Goal: Task Accomplishment & Management: Manage account settings

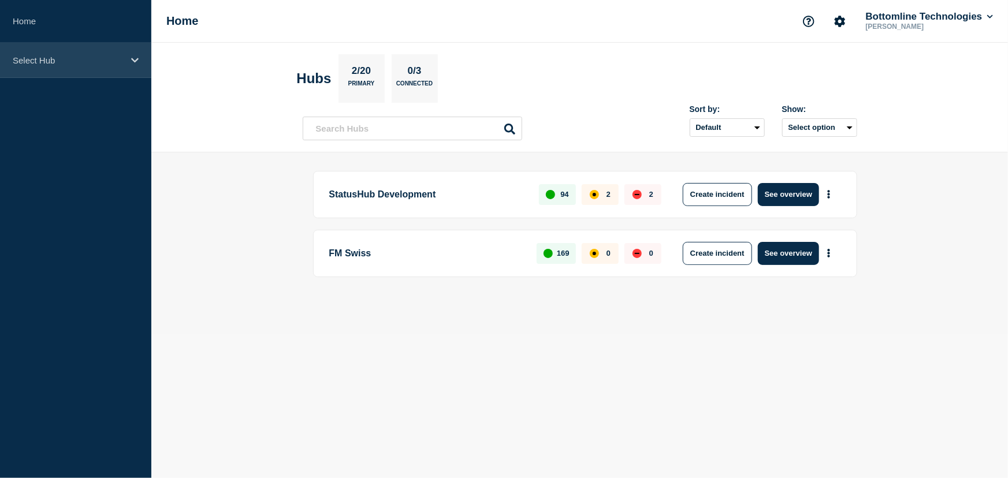
click at [129, 59] on div "Select Hub" at bounding box center [75, 60] width 151 height 35
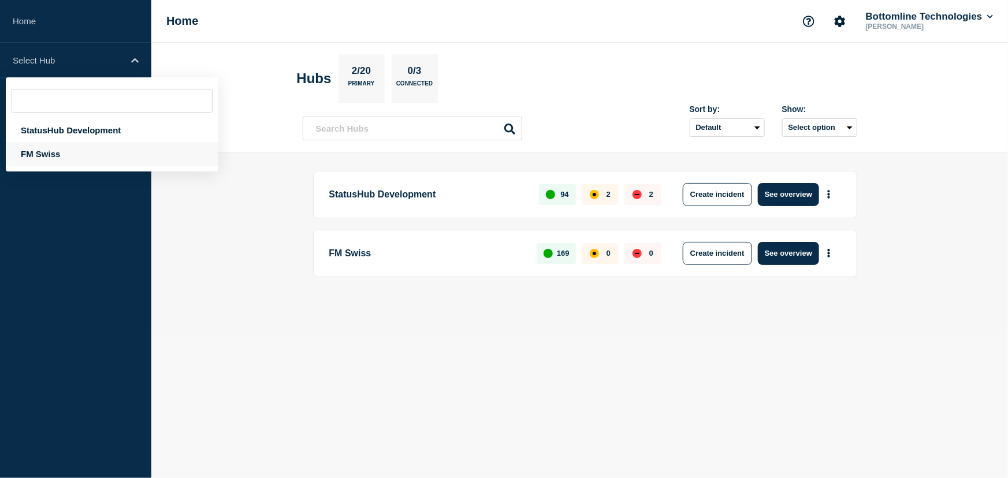
click at [50, 148] on div "FM Swiss" at bounding box center [112, 154] width 213 height 24
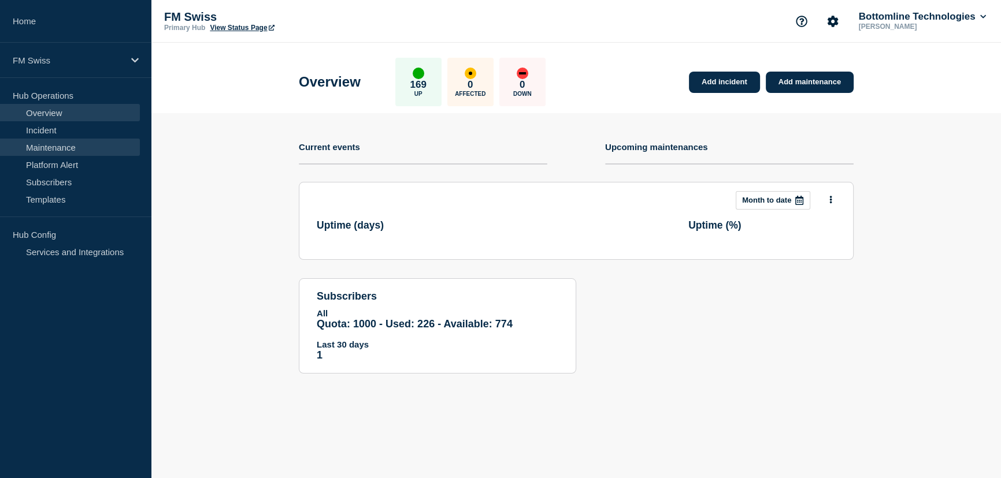
click at [67, 148] on link "Maintenance" at bounding box center [70, 147] width 140 height 17
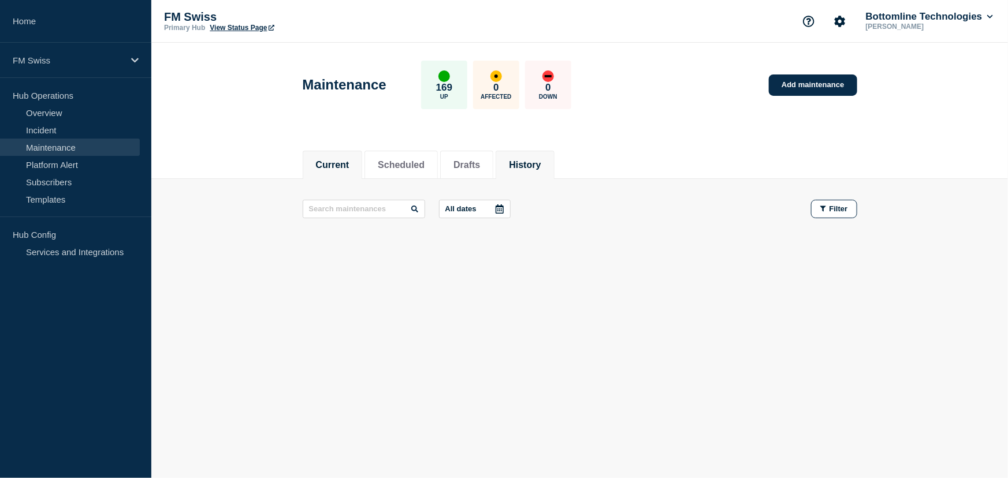
click at [541, 161] on button "History" at bounding box center [525, 165] width 32 height 10
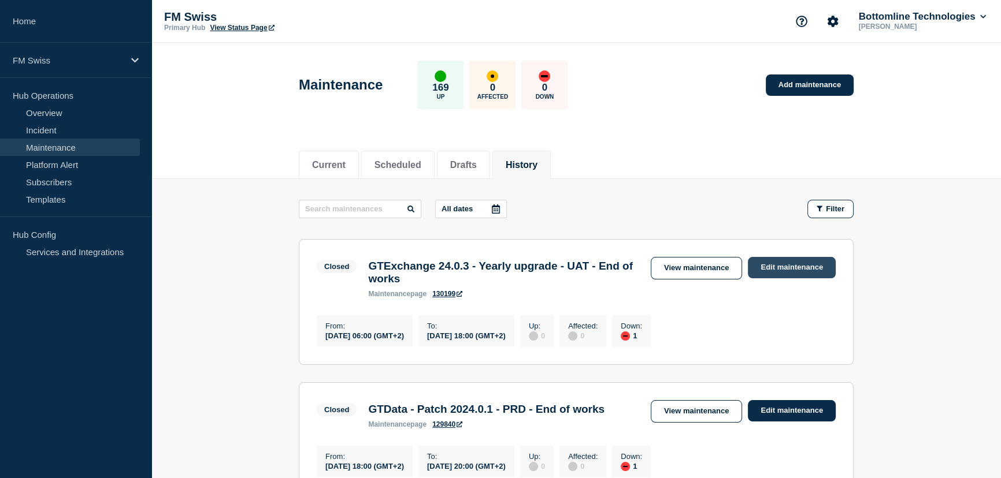
click at [801, 267] on link "Edit maintenance" at bounding box center [791, 267] width 88 height 21
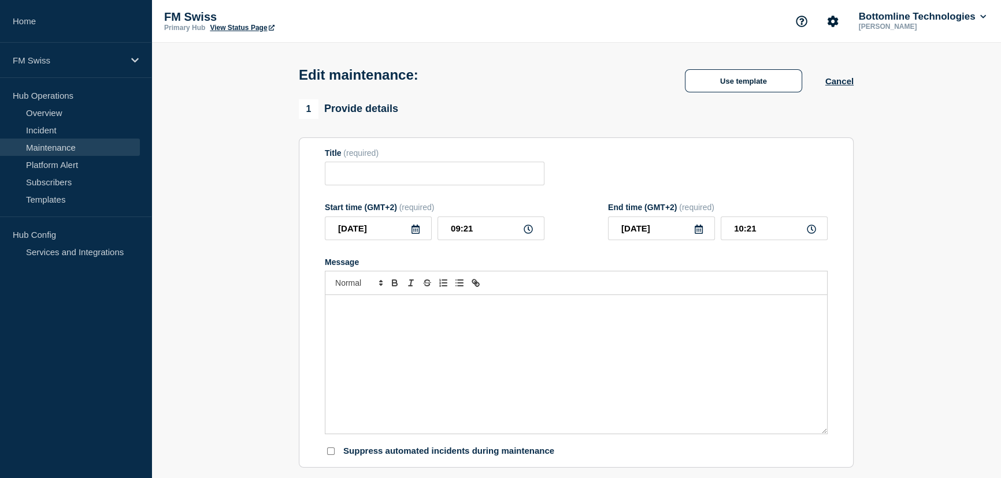
type input "GTExchange 24.0.3 - Yearly upgrade - UAT - End of works"
type input "[DATE]"
type input "06:00"
type input "[DATE]"
type input "18:00"
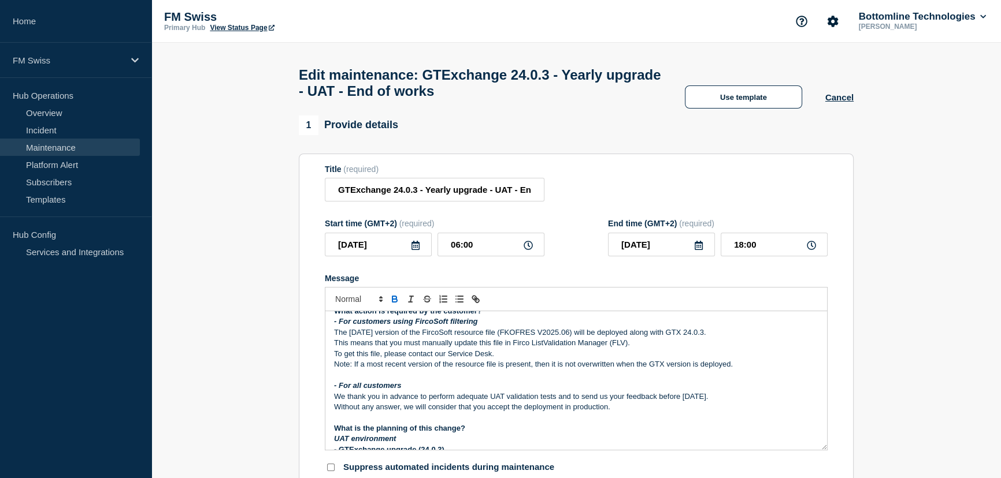
scroll to position [262, 0]
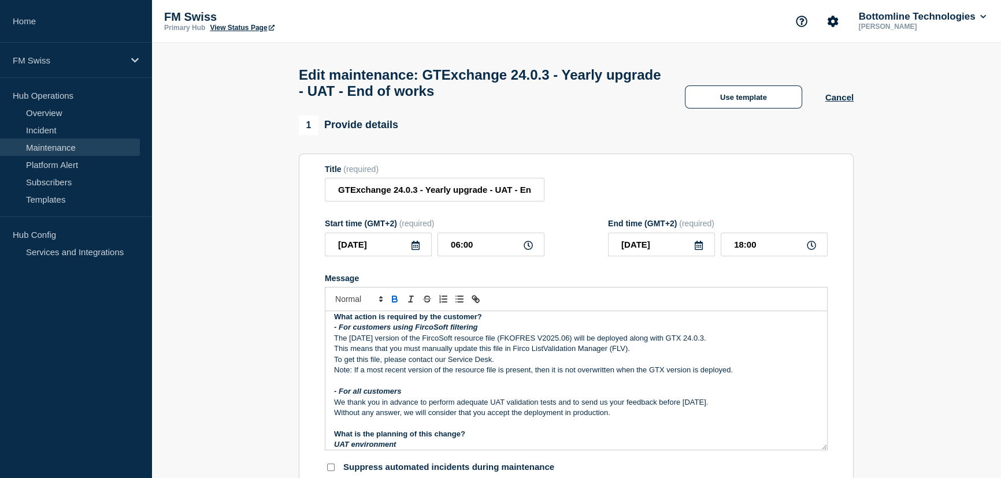
click at [411, 250] on icon at bounding box center [415, 245] width 9 height 9
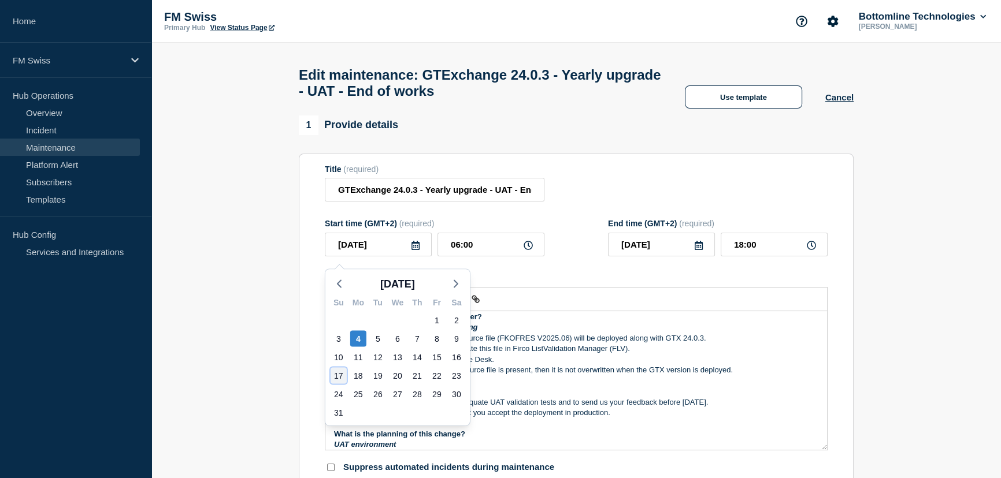
click at [340, 376] on div "17" at bounding box center [338, 375] width 16 height 16
type input "[DATE]"
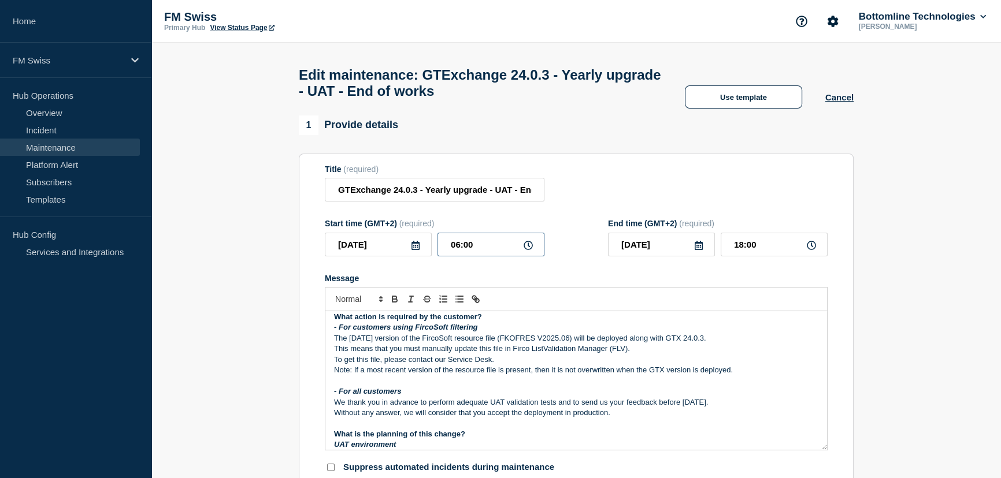
click at [455, 248] on input "06:00" at bounding box center [490, 245] width 107 height 24
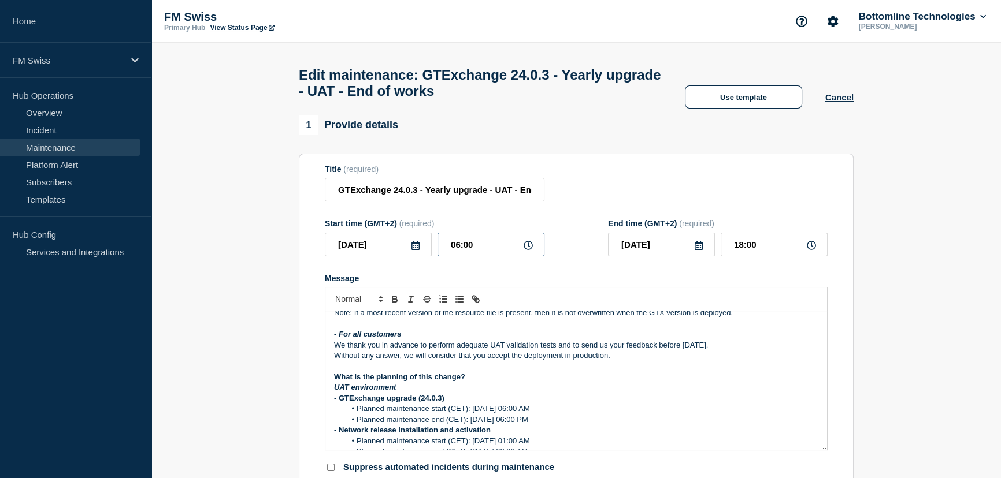
scroll to position [367, 0]
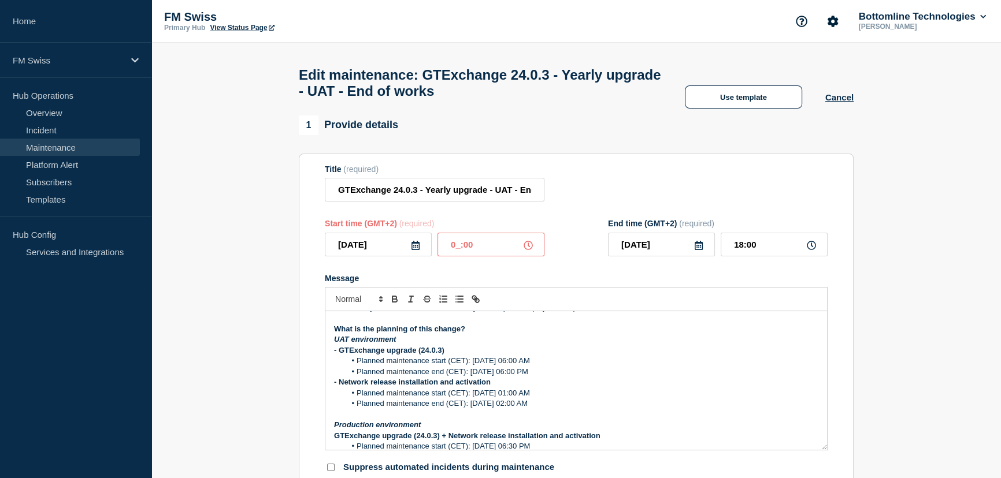
type input "01:00"
click at [739, 251] on input "13:00" at bounding box center [773, 245] width 107 height 24
type input "02:00"
click at [701, 250] on icon at bounding box center [698, 245] width 8 height 9
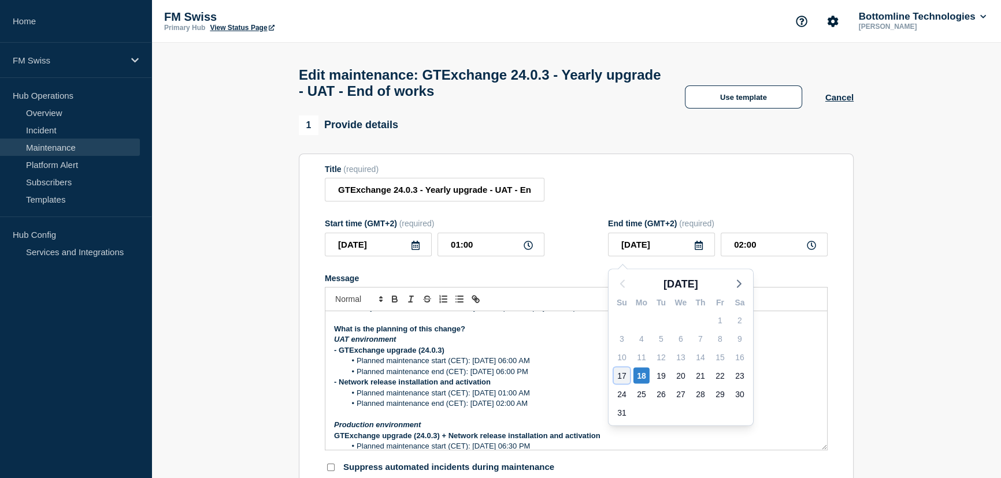
click at [620, 377] on div "17" at bounding box center [621, 375] width 16 height 16
type input "[DATE]"
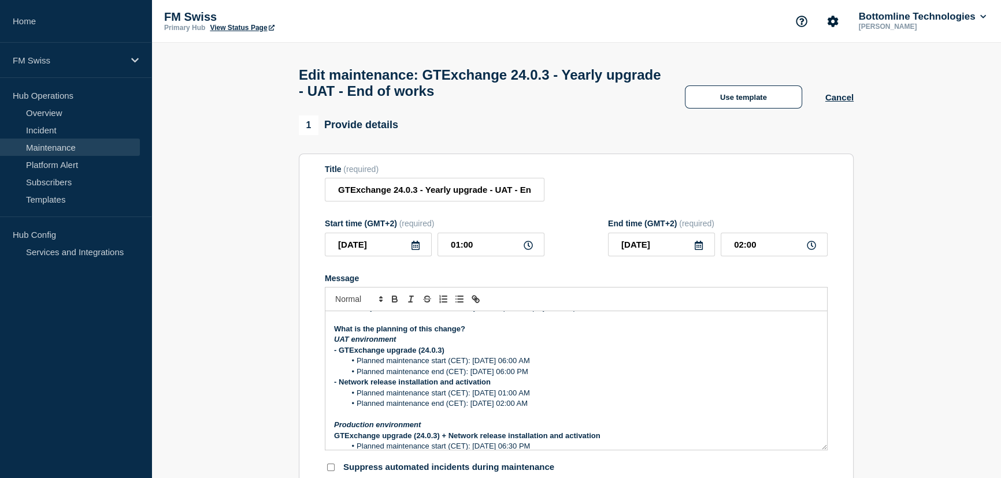
click at [732, 179] on div "Title (required) GTExchange 24.0.3 - Yearly upgrade - UAT - End of works" at bounding box center [576, 184] width 503 height 38
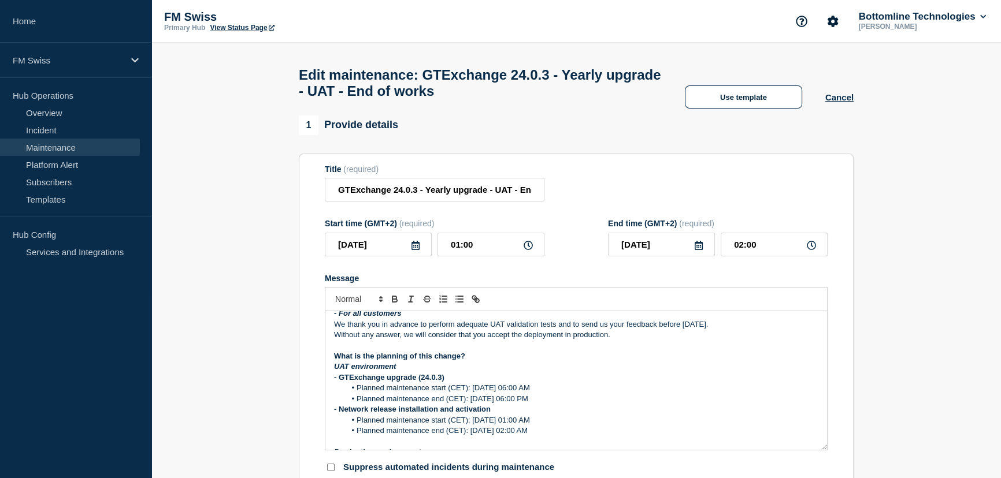
scroll to position [377, 0]
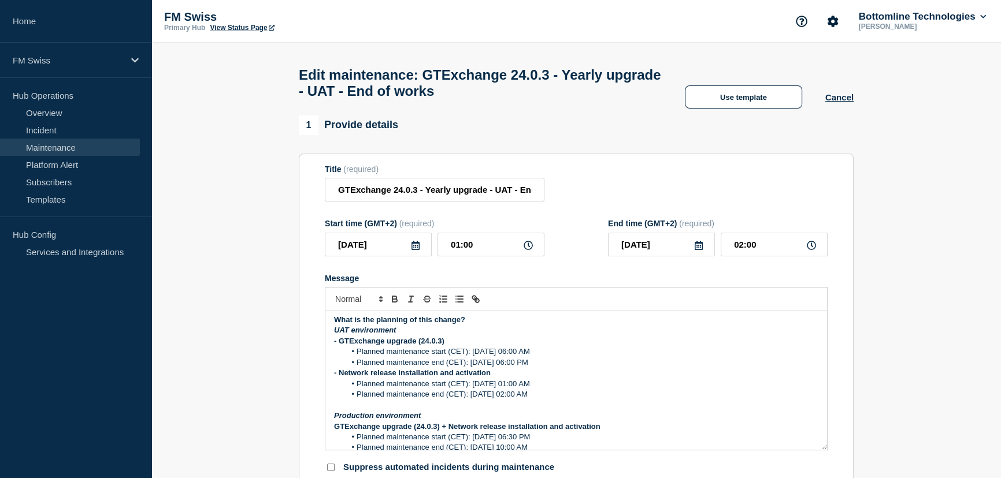
click at [421, 97] on h1 "Edit maintenance: GTExchange 24.0.3 - Yearly upgrade - UAT - End of works" at bounding box center [480, 83] width 363 height 32
click at [455, 193] on input "GTExchange 24.0.3 - Yearly upgrade - UAT - End of works" at bounding box center [435, 190] width 220 height 24
click at [508, 196] on input "GTExchange 24.0.3 - Yearly upgrade - UAT - End of works" at bounding box center [435, 190] width 220 height 24
click at [509, 196] on input "GTExchange 24.0.3 - Yearly upgrade - UAT - SR2025" at bounding box center [435, 190] width 220 height 24
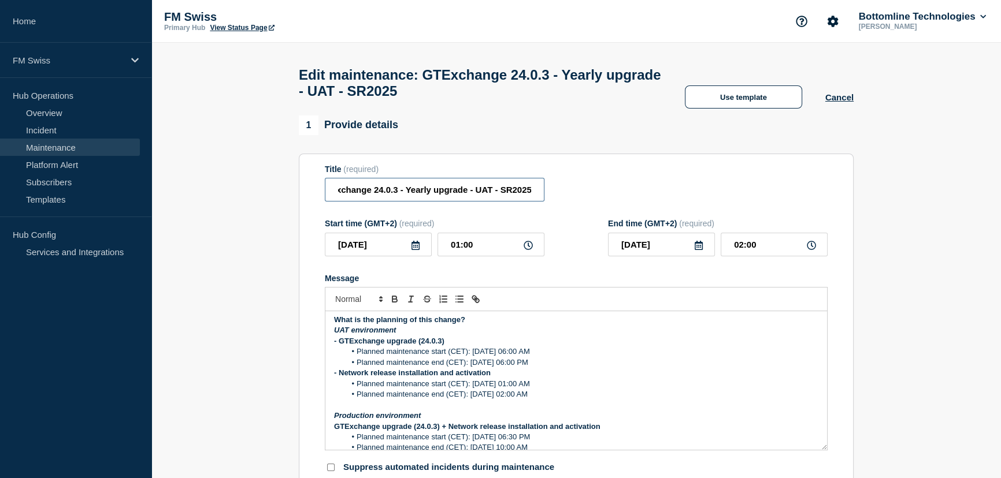
click at [514, 196] on input "GTExchange 24.0.3 - Yearly upgrade - UAT - SR2025" at bounding box center [435, 190] width 220 height 24
drag, startPoint x: 518, startPoint y: 194, endPoint x: 573, endPoint y: 194, distance: 54.9
click at [573, 194] on div "Title (required) GTExchange 24.0.3 - Yearly upgrade - UAT - SR2025" at bounding box center [576, 184] width 503 height 38
paste input "tandards Release"
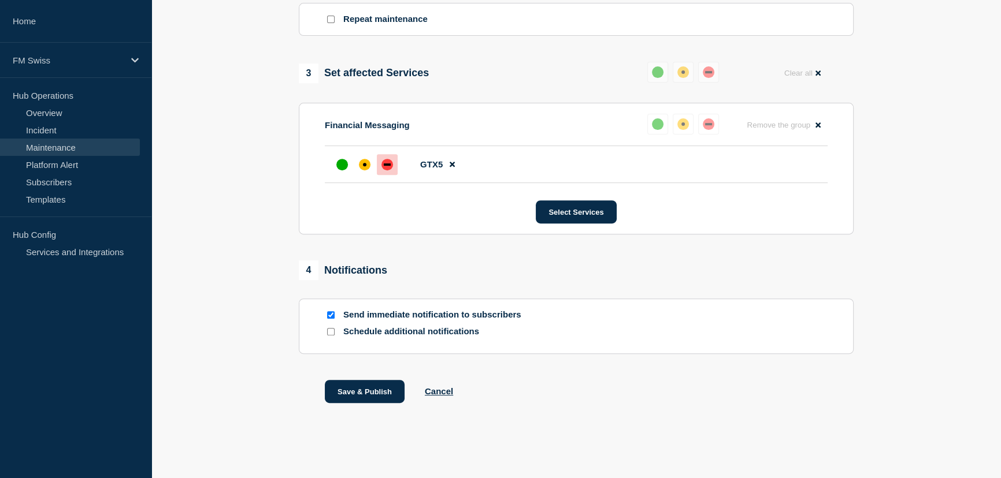
scroll to position [551, 0]
type input "GTExchange 24.0.3 - Yearly upgrade - UAT - Standards Release 2025"
click at [329, 315] on input "Send immediate notification to subscribers" at bounding box center [331, 315] width 8 height 8
checkbox input "false"
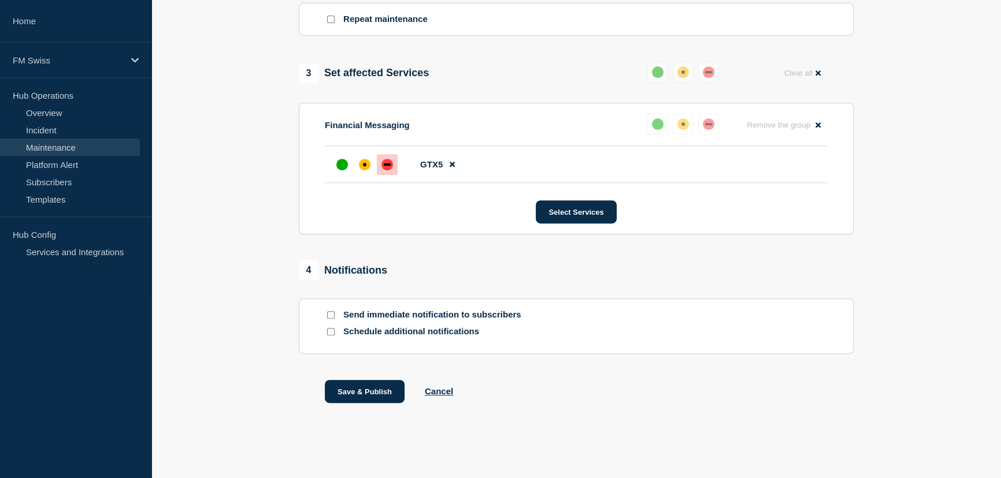
click at [329, 333] on input "Schedule additional notifications" at bounding box center [331, 332] width 8 height 8
checkbox input "true"
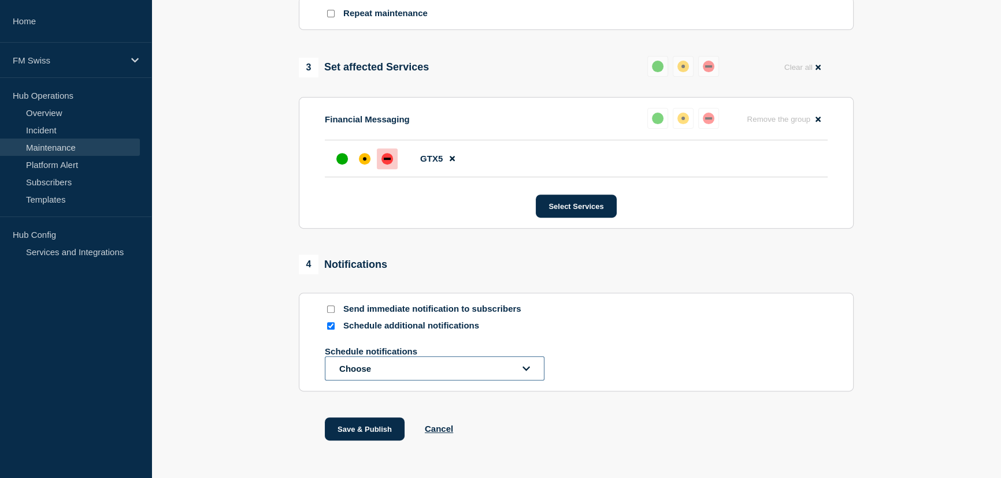
click at [375, 367] on button "Choose" at bounding box center [435, 368] width 220 height 24
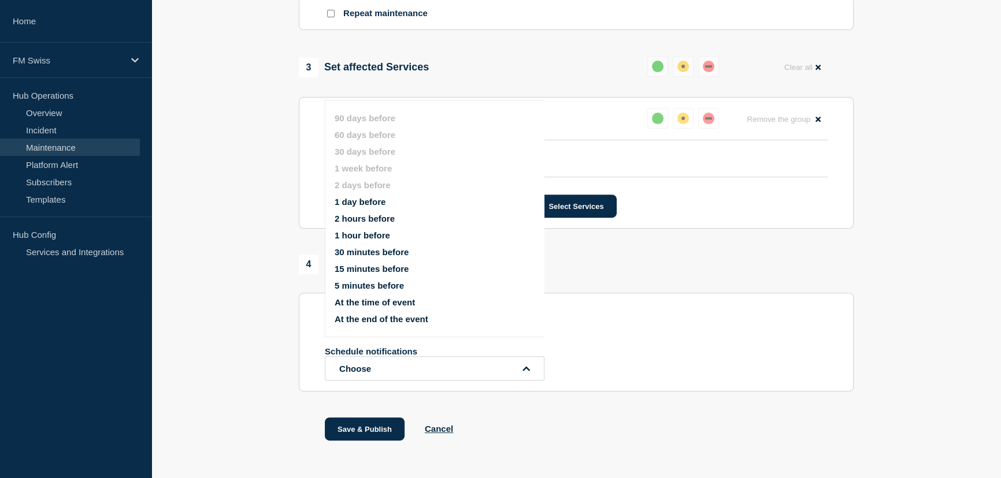
click at [394, 301] on button "At the time of event" at bounding box center [374, 302] width 80 height 10
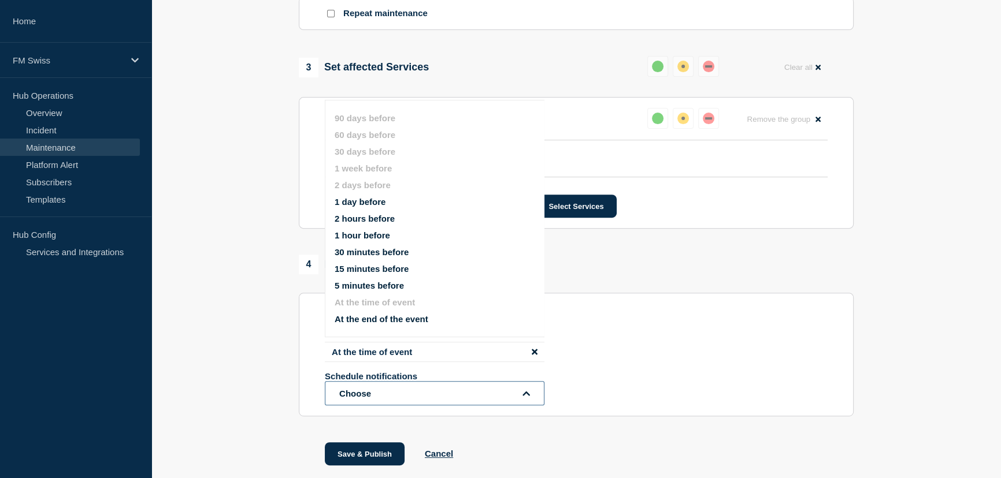
click at [399, 403] on button "Choose" at bounding box center [435, 393] width 220 height 24
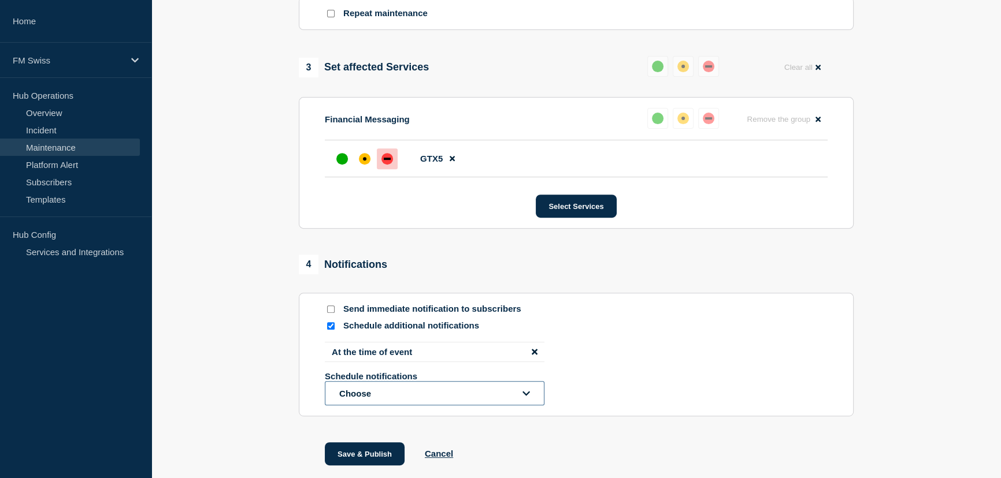
click at [401, 402] on button "Choose" at bounding box center [435, 393] width 220 height 24
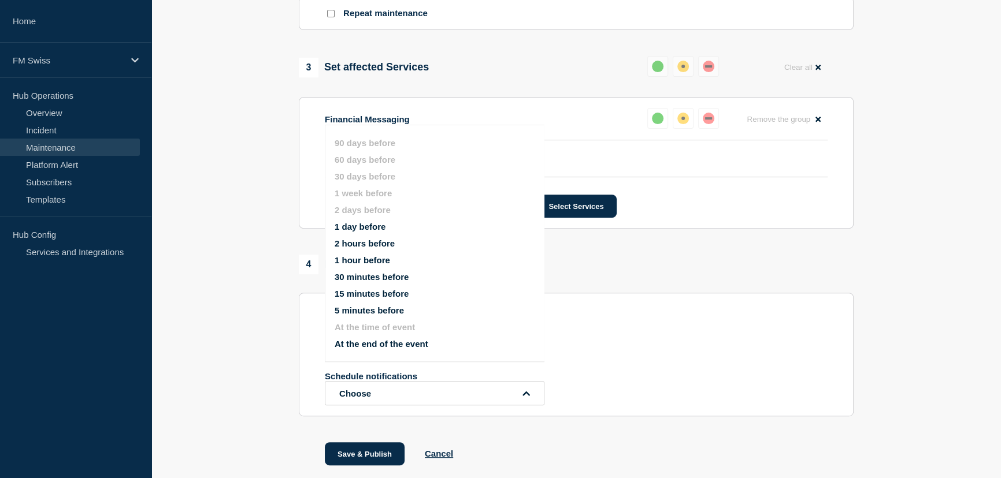
click at [393, 346] on button "At the end of the event" at bounding box center [381, 344] width 94 height 10
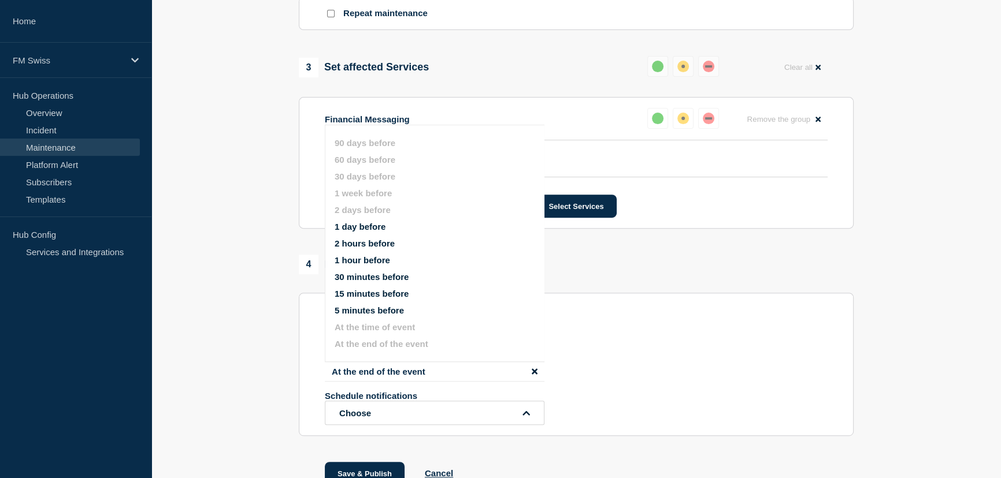
click at [686, 364] on div "At the time of event At the end of the event Schedule notifications Choose 90 d…" at bounding box center [576, 383] width 503 height 83
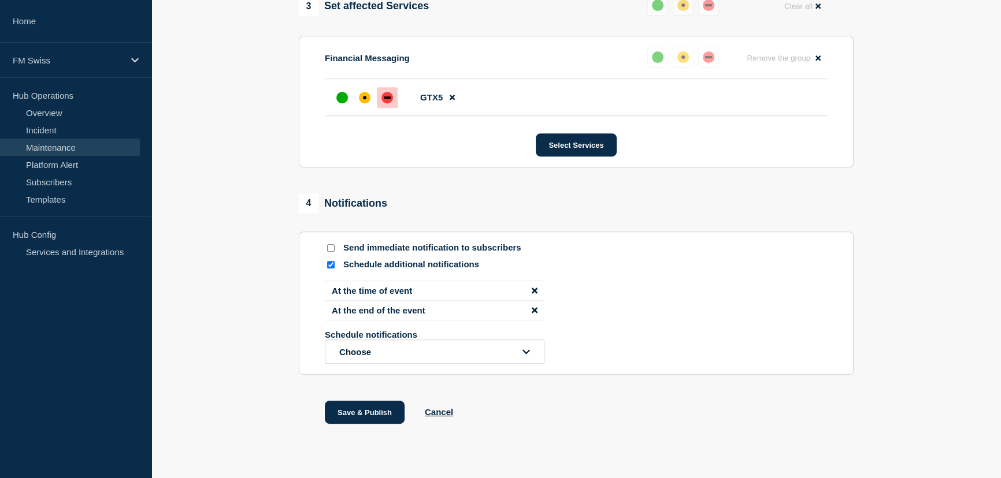
scroll to position [639, 0]
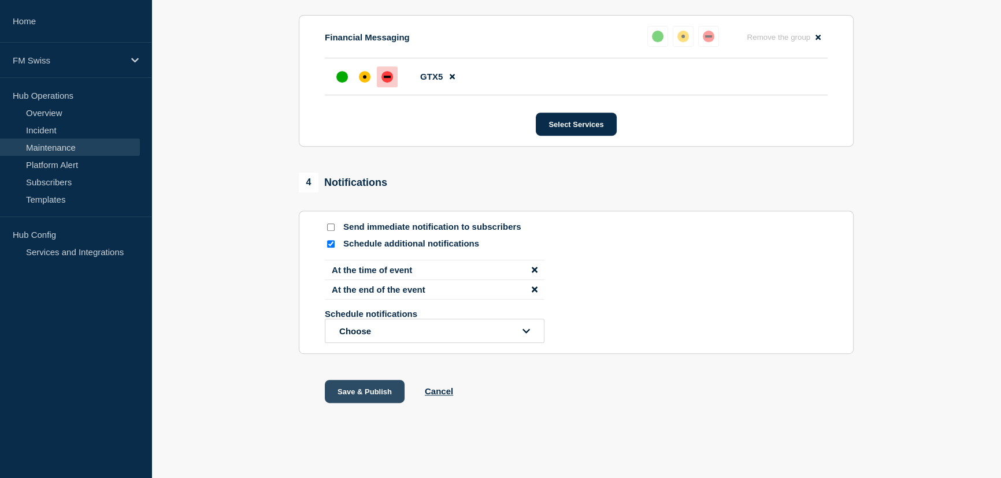
click at [369, 390] on button "Save & Publish" at bounding box center [365, 391] width 80 height 23
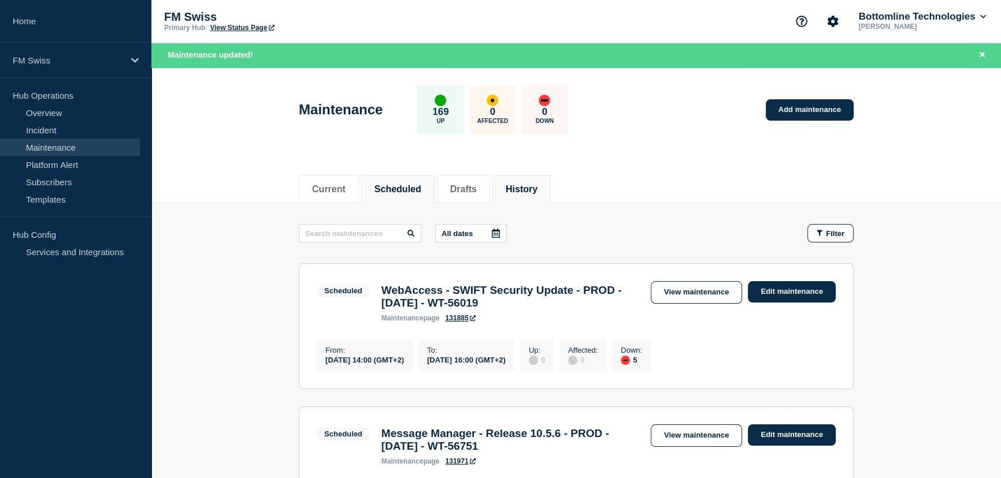
click at [537, 185] on button "History" at bounding box center [521, 189] width 32 height 10
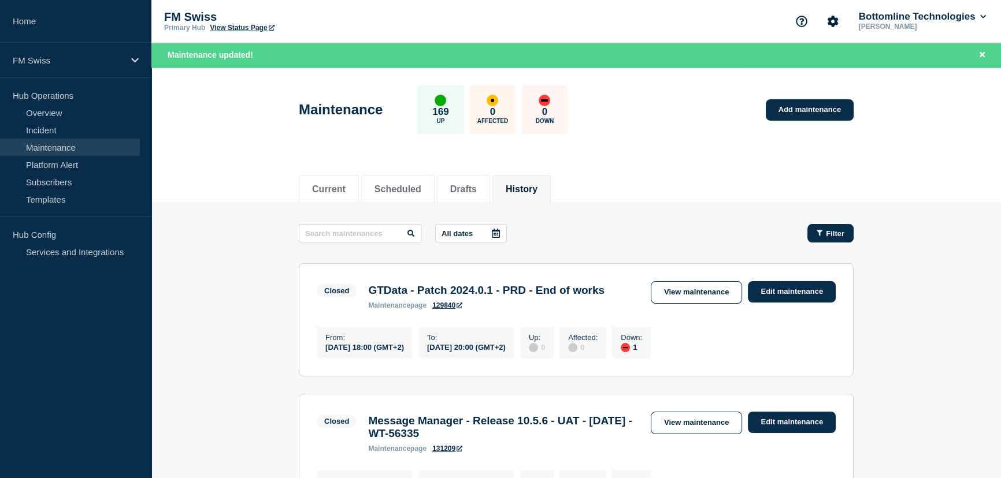
click at [823, 235] on div "Filter" at bounding box center [830, 233] width 28 height 9
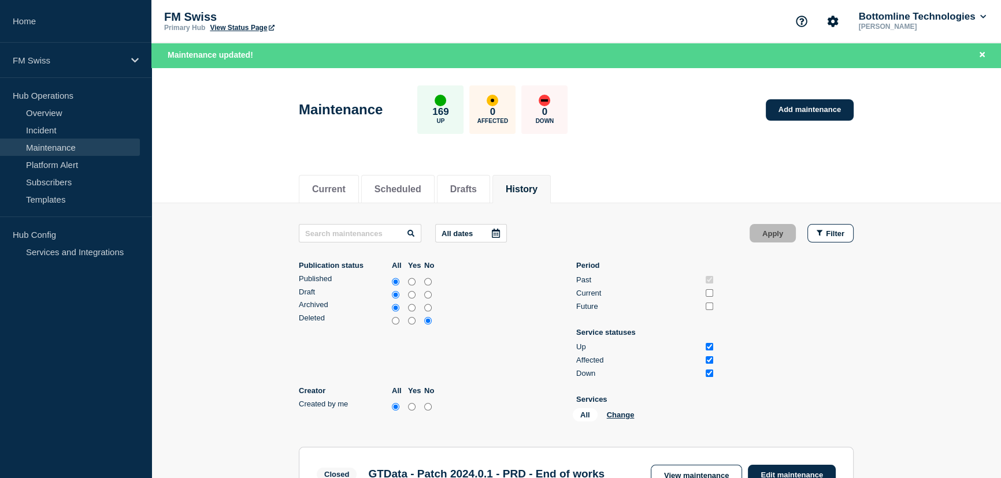
click at [396, 321] on input "all" at bounding box center [396, 321] width 8 height 12
radio input "true"
click at [710, 294] on input "Current" at bounding box center [709, 293] width 8 height 8
checkbox input "true"
click at [708, 307] on input "Future" at bounding box center [709, 307] width 8 height 8
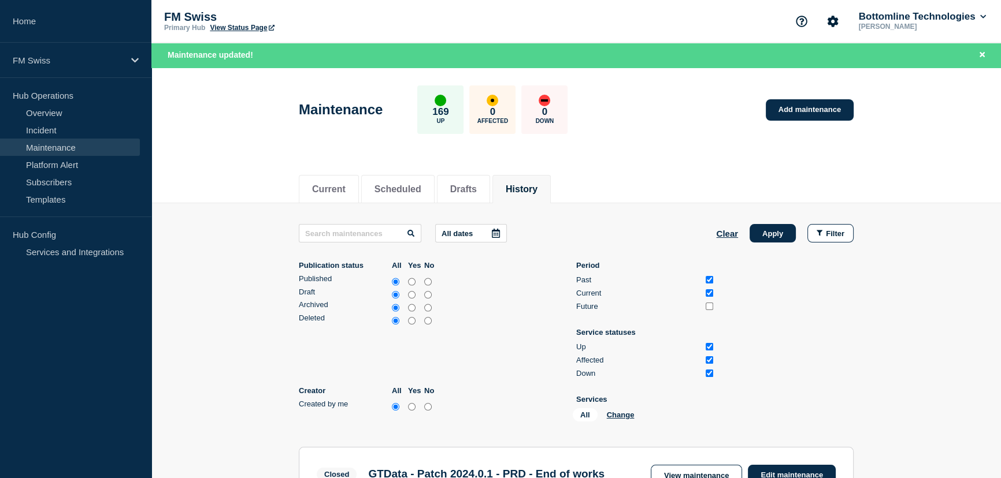
checkbox input "true"
click at [344, 236] on input "text" at bounding box center [360, 233] width 122 height 18
type input "SEPA"
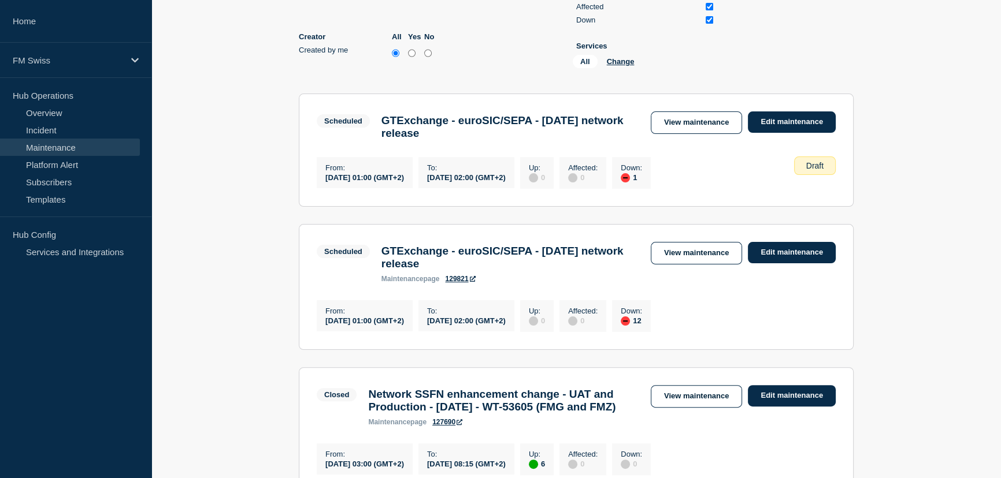
scroll to position [367, 0]
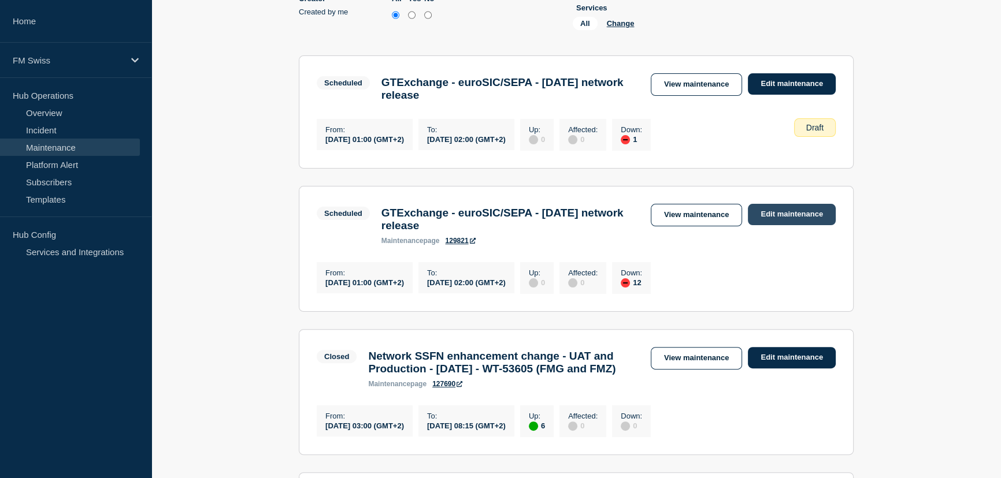
click at [792, 222] on link "Edit maintenance" at bounding box center [791, 214] width 88 height 21
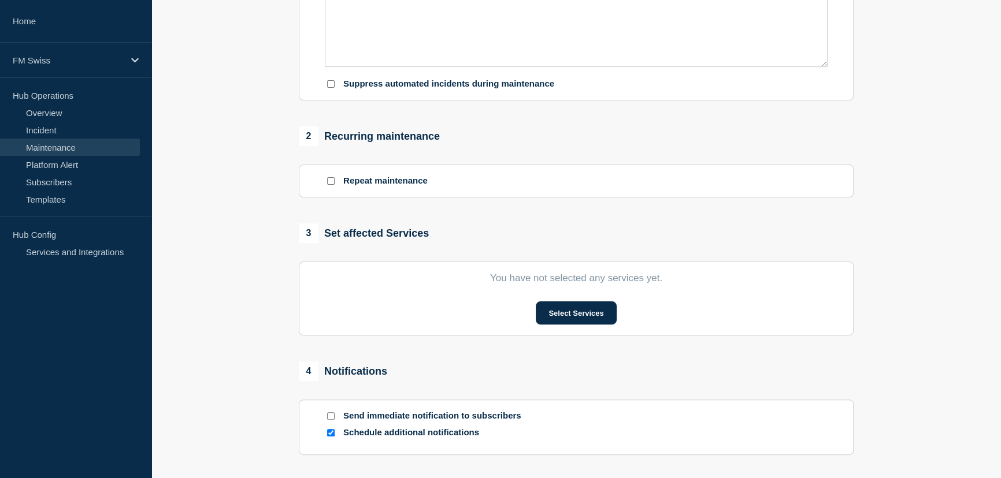
type input "GTExchange - euroSIC/SEPA - [DATE] network release"
type input "[DATE]"
type input "01:00"
type input "[DATE]"
type input "02:00"
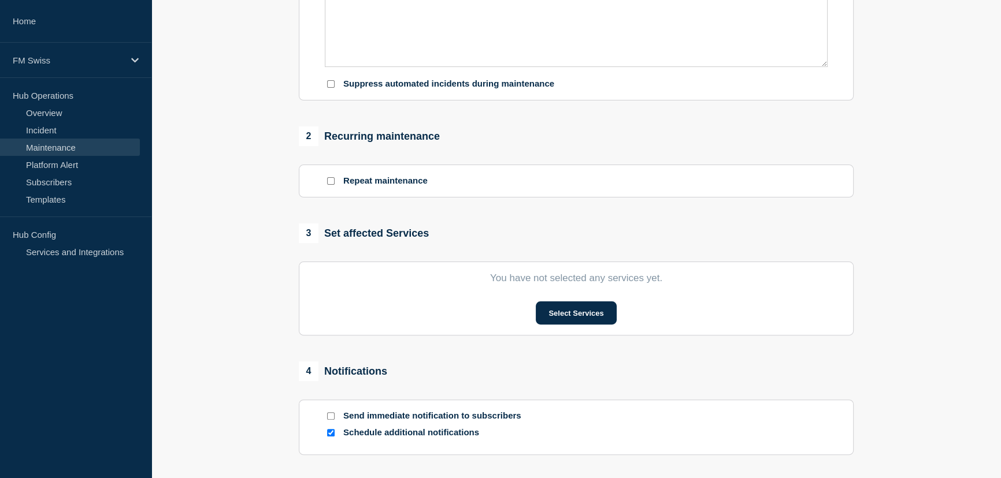
checkbox input "false"
checkbox input "true"
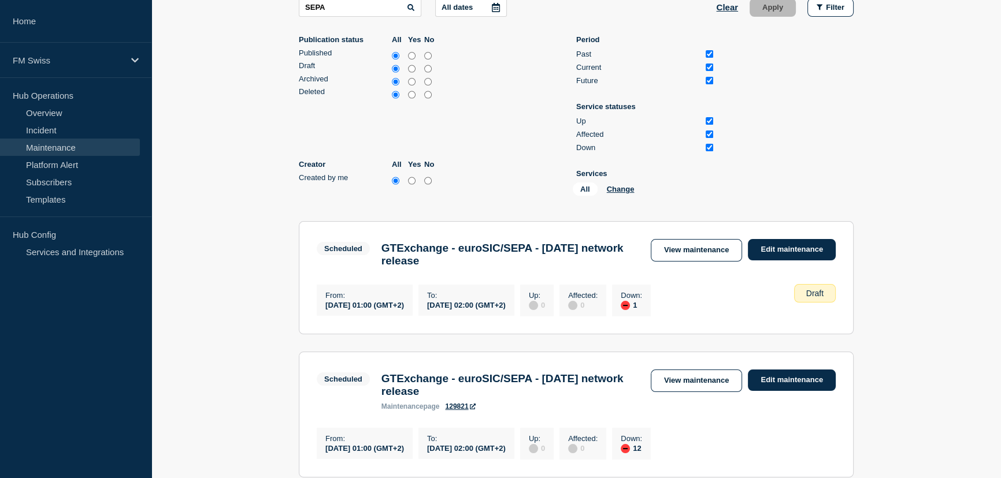
scroll to position [210, 0]
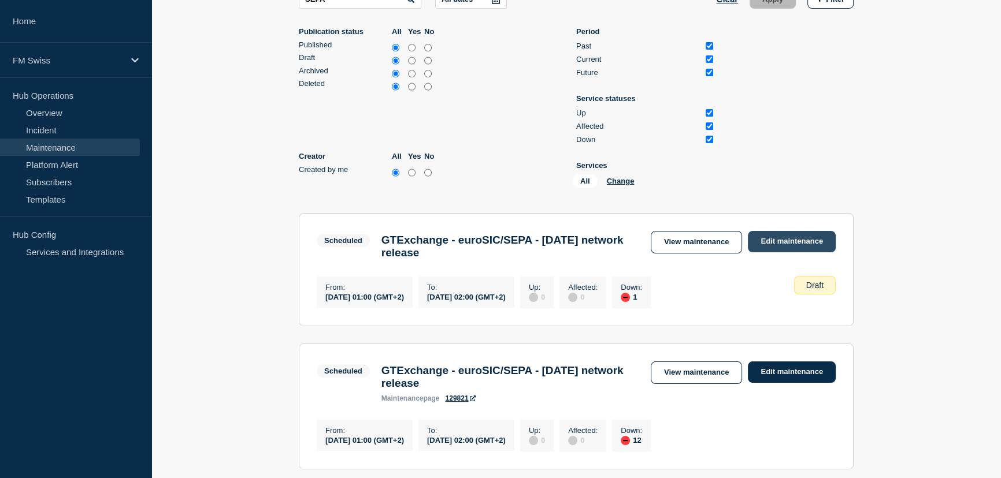
click at [786, 245] on link "Edit maintenance" at bounding box center [791, 241] width 88 height 21
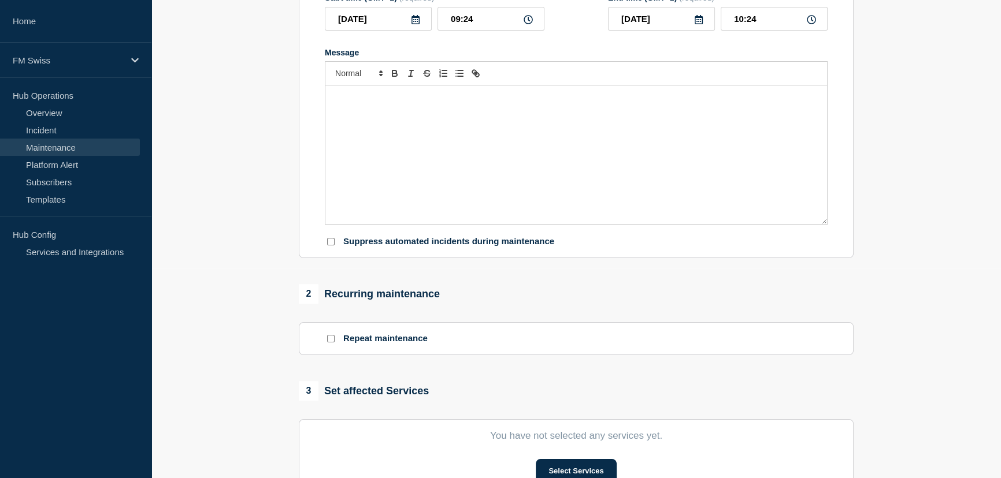
type input "GTExchange - euroSIC/SEPA - [DATE] network release"
type input "[DATE]"
type input "01:00"
type input "[DATE]"
type input "02:00"
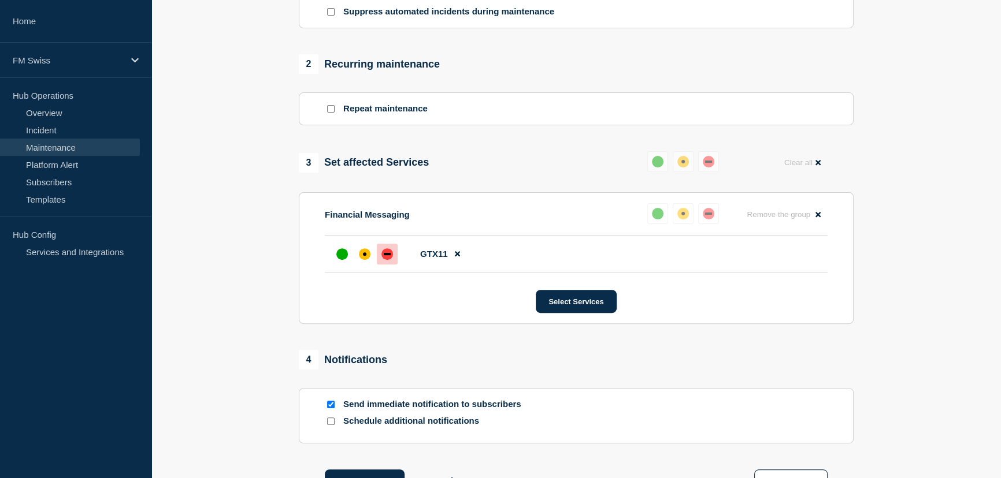
scroll to position [551, 0]
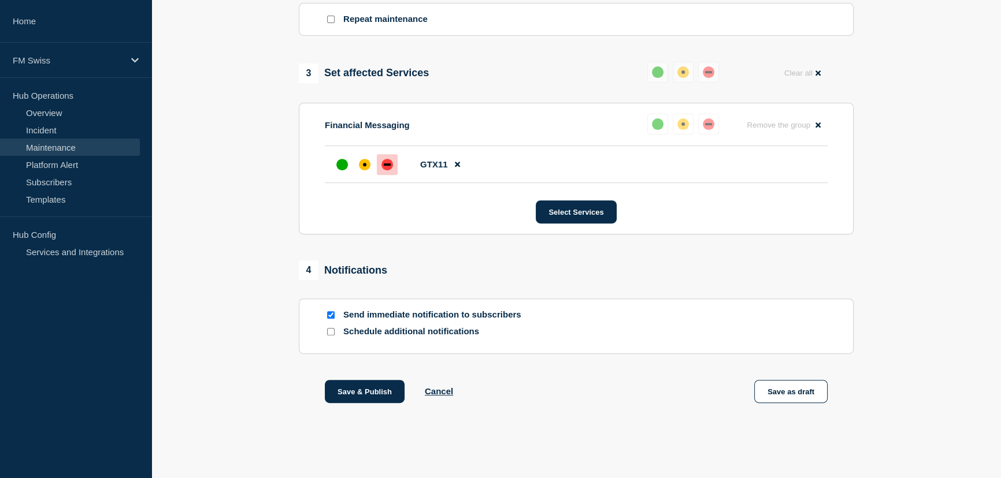
click at [329, 313] on input "Send immediate notification to subscribers" at bounding box center [331, 315] width 8 height 8
checkbox input "false"
click at [329, 334] on input "Schedule additional notifications" at bounding box center [331, 332] width 8 height 8
checkbox input "true"
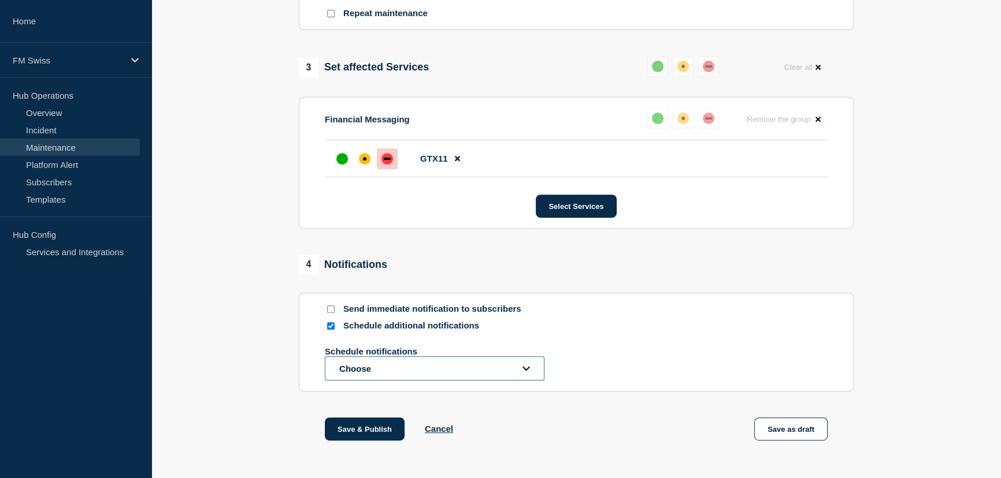
click at [374, 375] on button "Choose" at bounding box center [435, 368] width 220 height 24
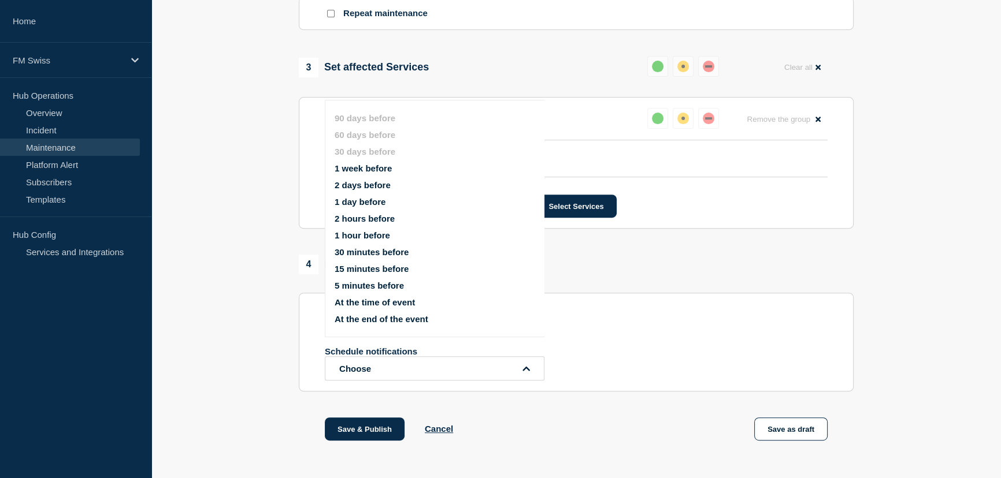
click at [386, 300] on button "At the time of event" at bounding box center [374, 302] width 80 height 10
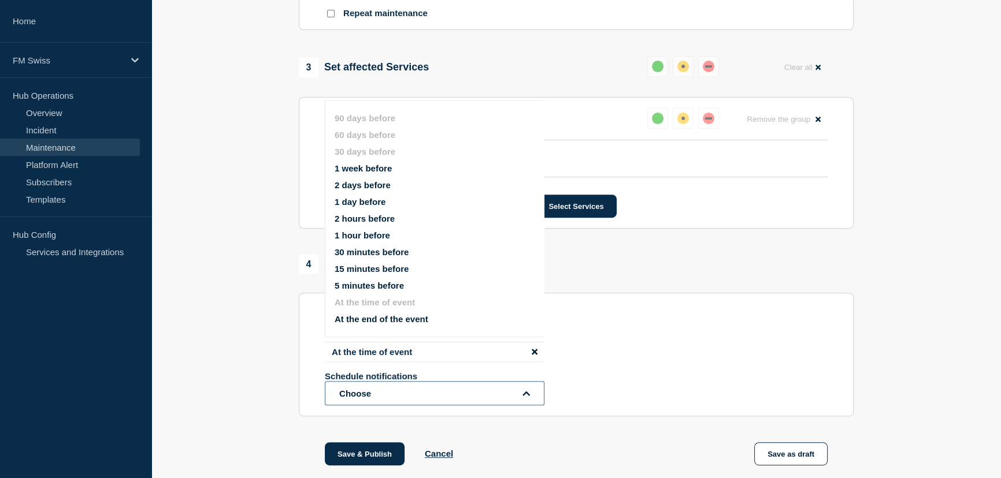
click at [389, 401] on button "Choose" at bounding box center [435, 393] width 220 height 24
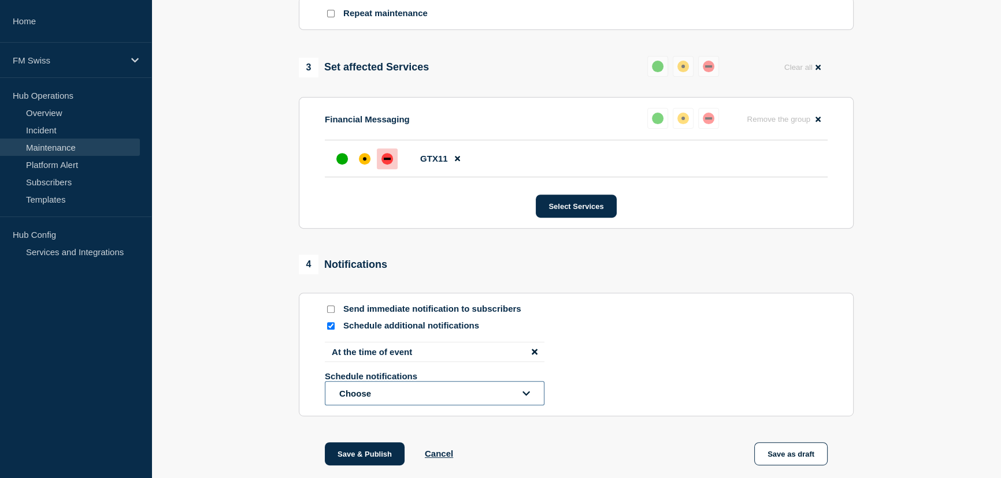
click at [399, 401] on button "Choose" at bounding box center [435, 393] width 220 height 24
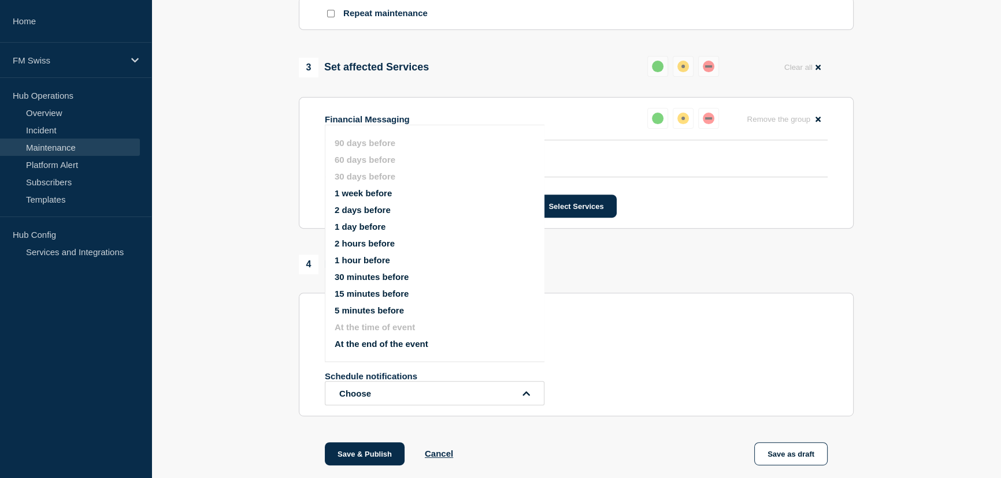
click at [378, 347] on button "At the end of the event" at bounding box center [381, 344] width 94 height 10
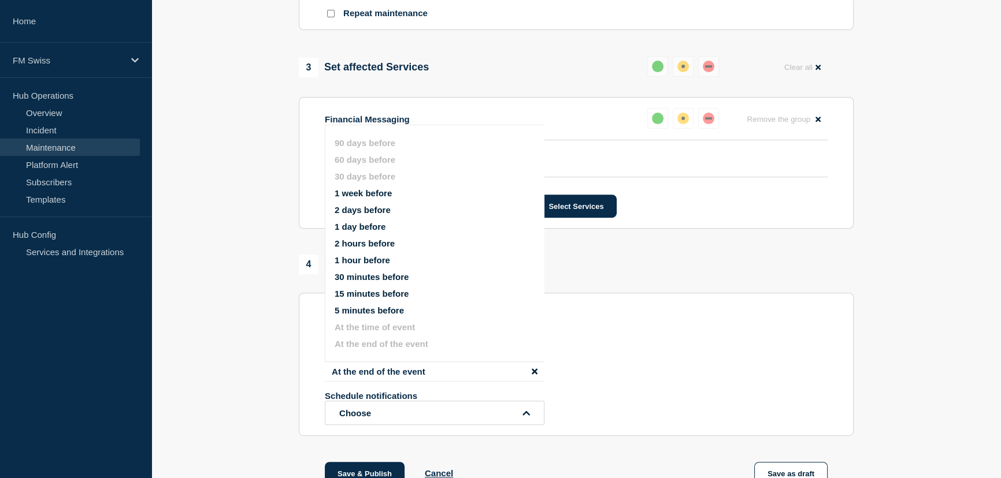
click at [226, 410] on section "1 Provide details Title (required) GTExchange - euroSIC/SEPA - [DATE] network r…" at bounding box center [575, 39] width 849 height 950
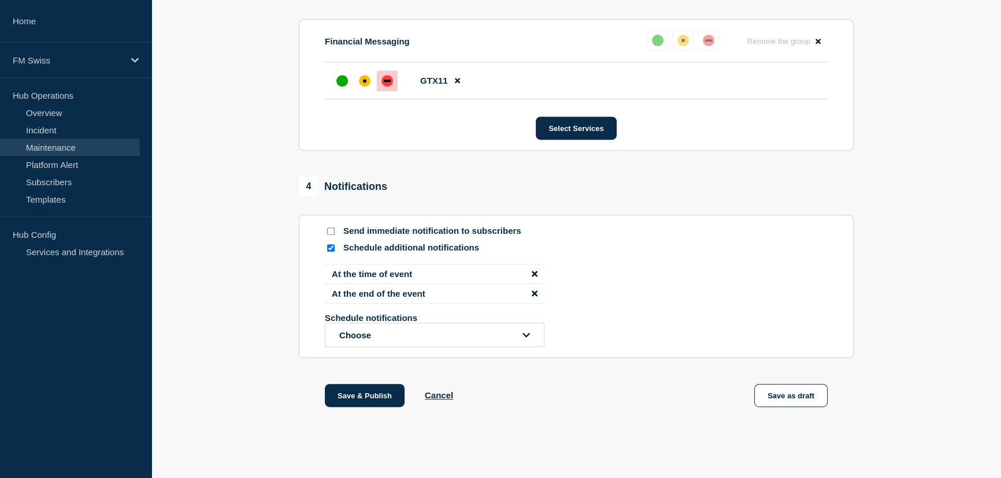
scroll to position [639, 0]
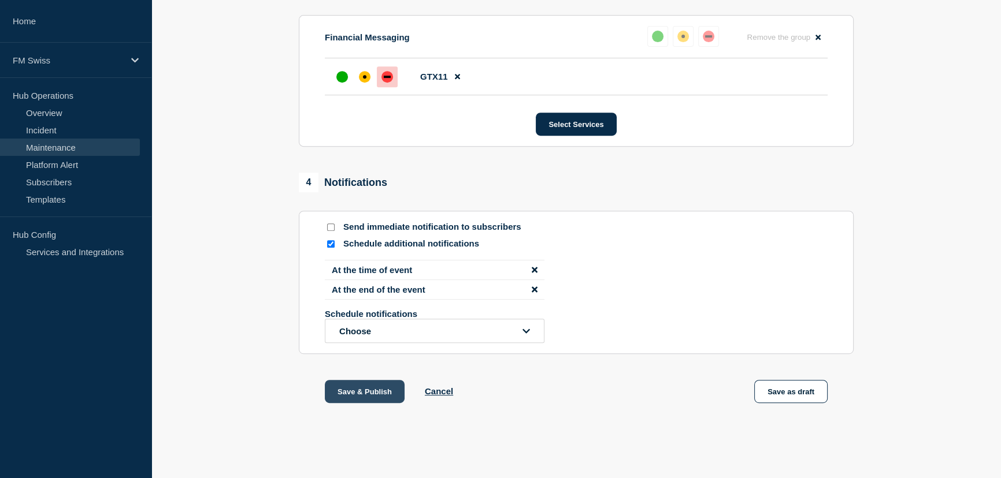
click at [364, 393] on button "Save & Publish" at bounding box center [365, 391] width 80 height 23
